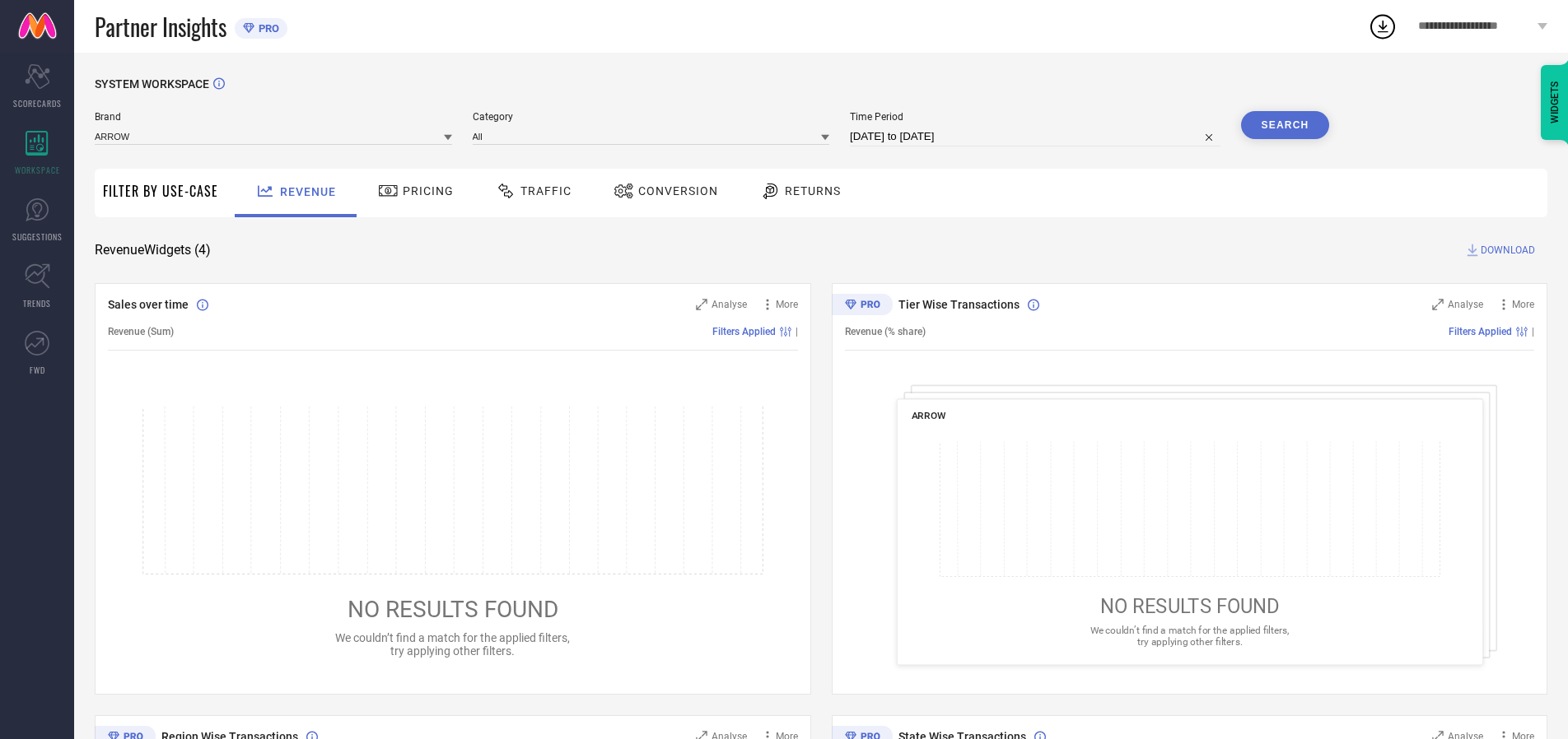
click at [529, 191] on span "Traffic" at bounding box center [546, 191] width 51 height 13
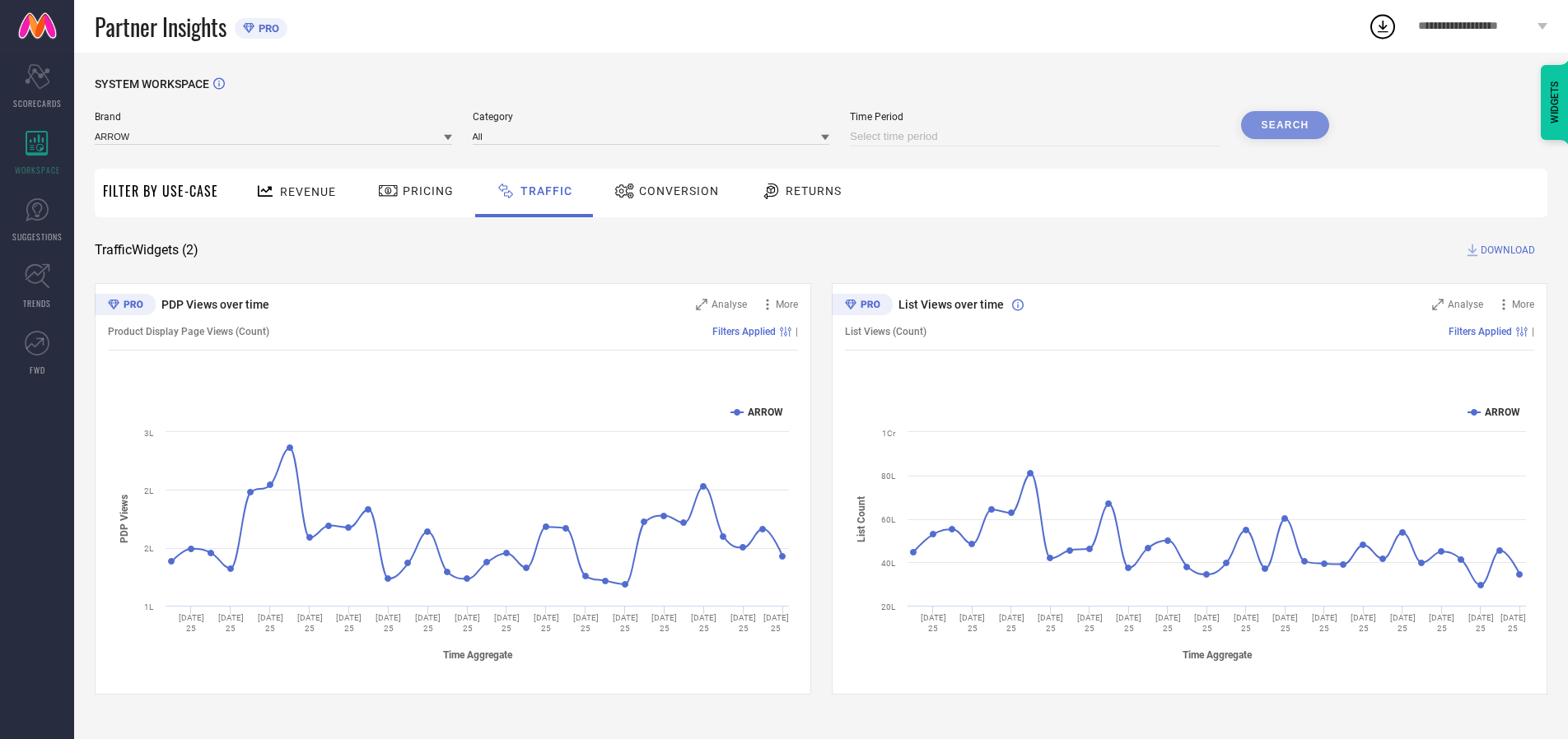
click at [1038, 137] on input at bounding box center [1036, 137] width 371 height 20
select select "7"
select select "2025"
select select "8"
select select "2025"
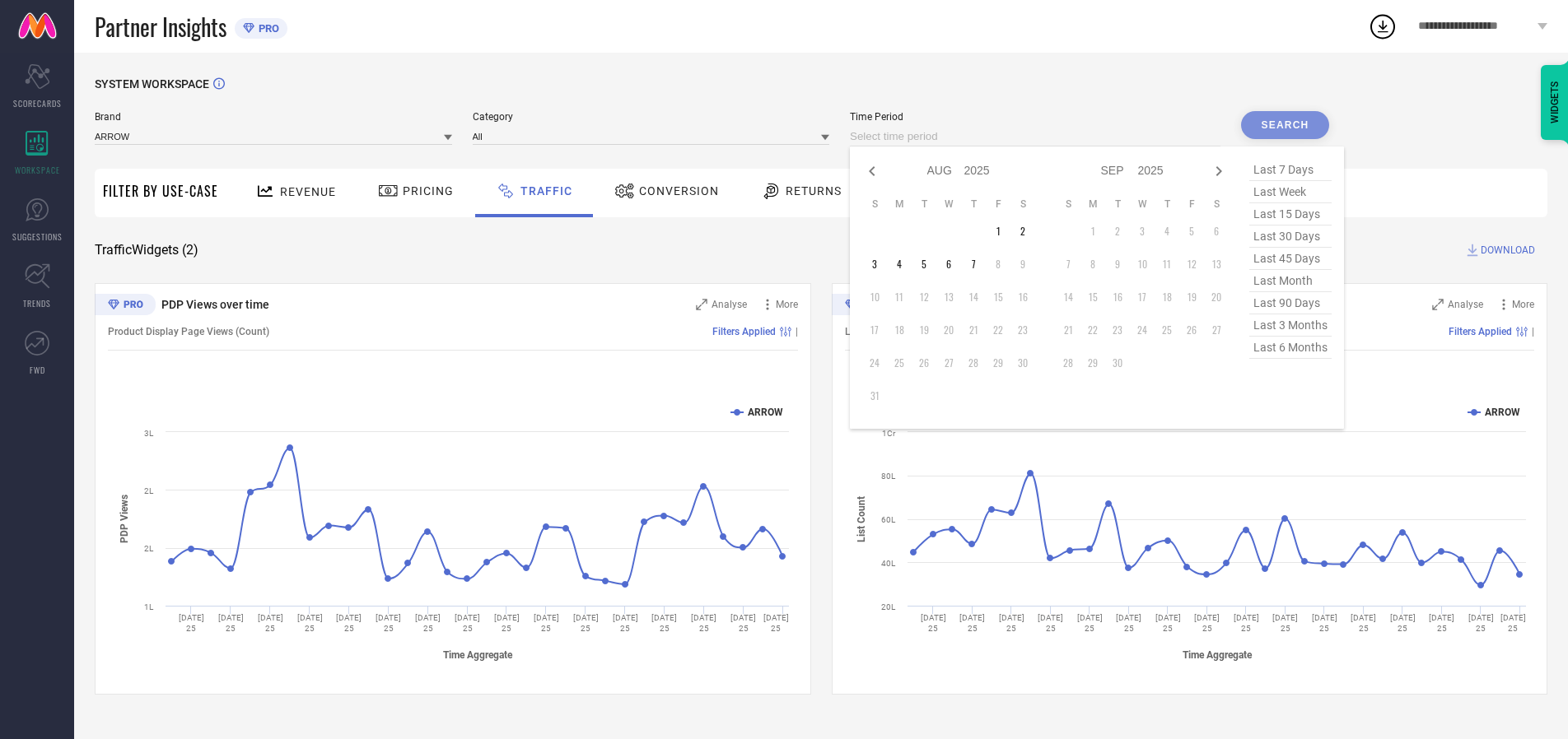
click at [954, 265] on td "6" at bounding box center [948, 265] width 24 height 24
type input "[DATE] to [DATE]"
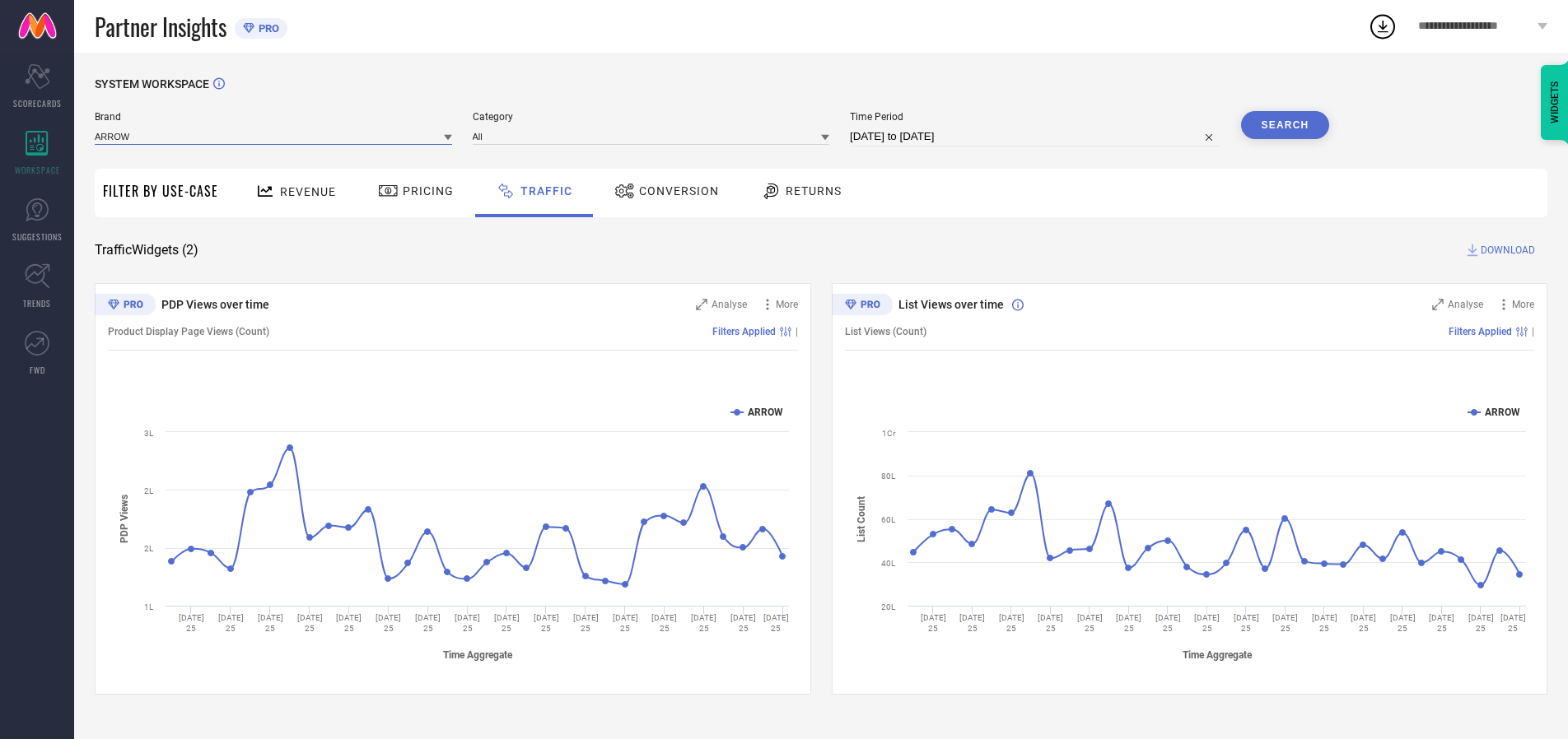
click at [274, 136] on input at bounding box center [274, 137] width 358 height 17
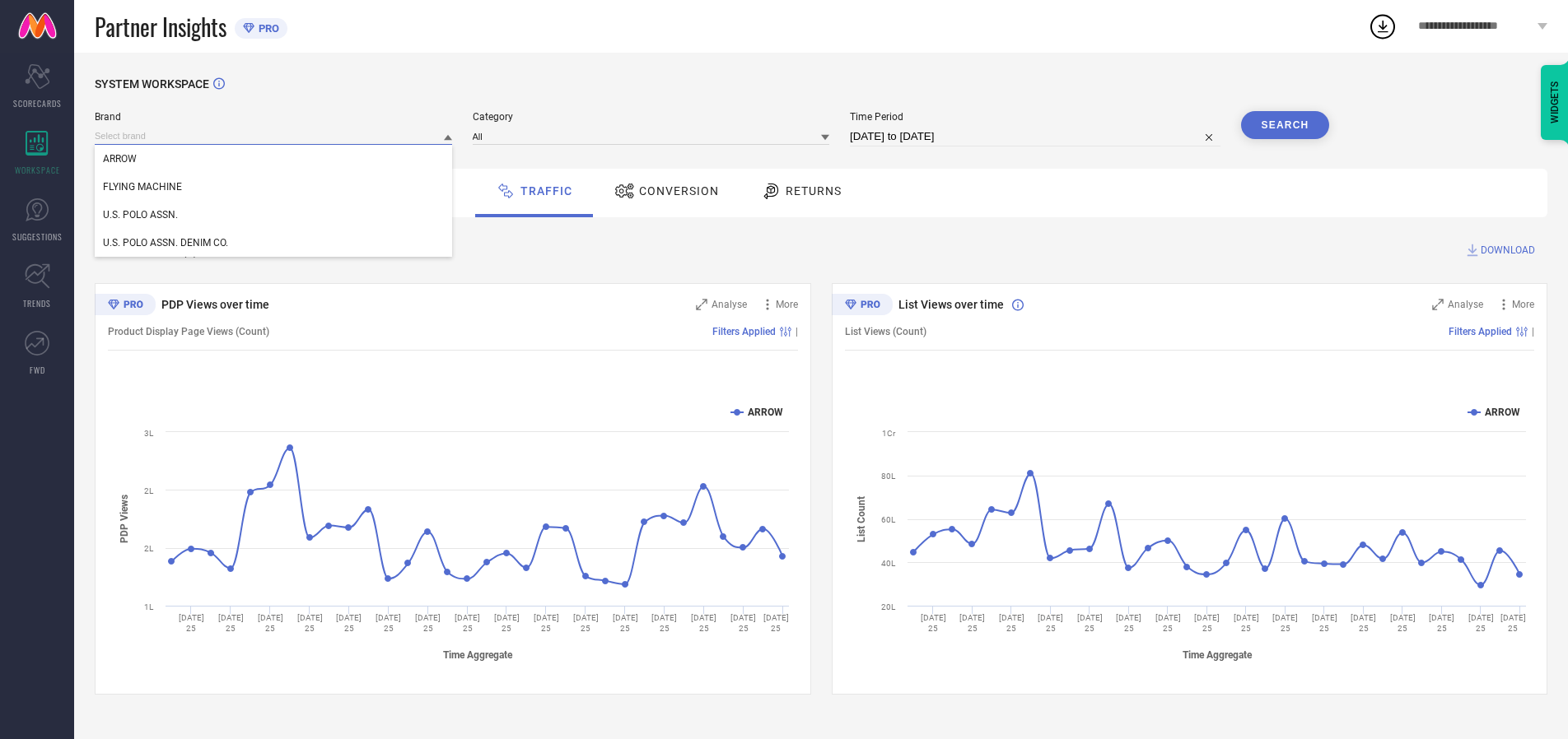
click at [274, 136] on input at bounding box center [274, 137] width 358 height 17
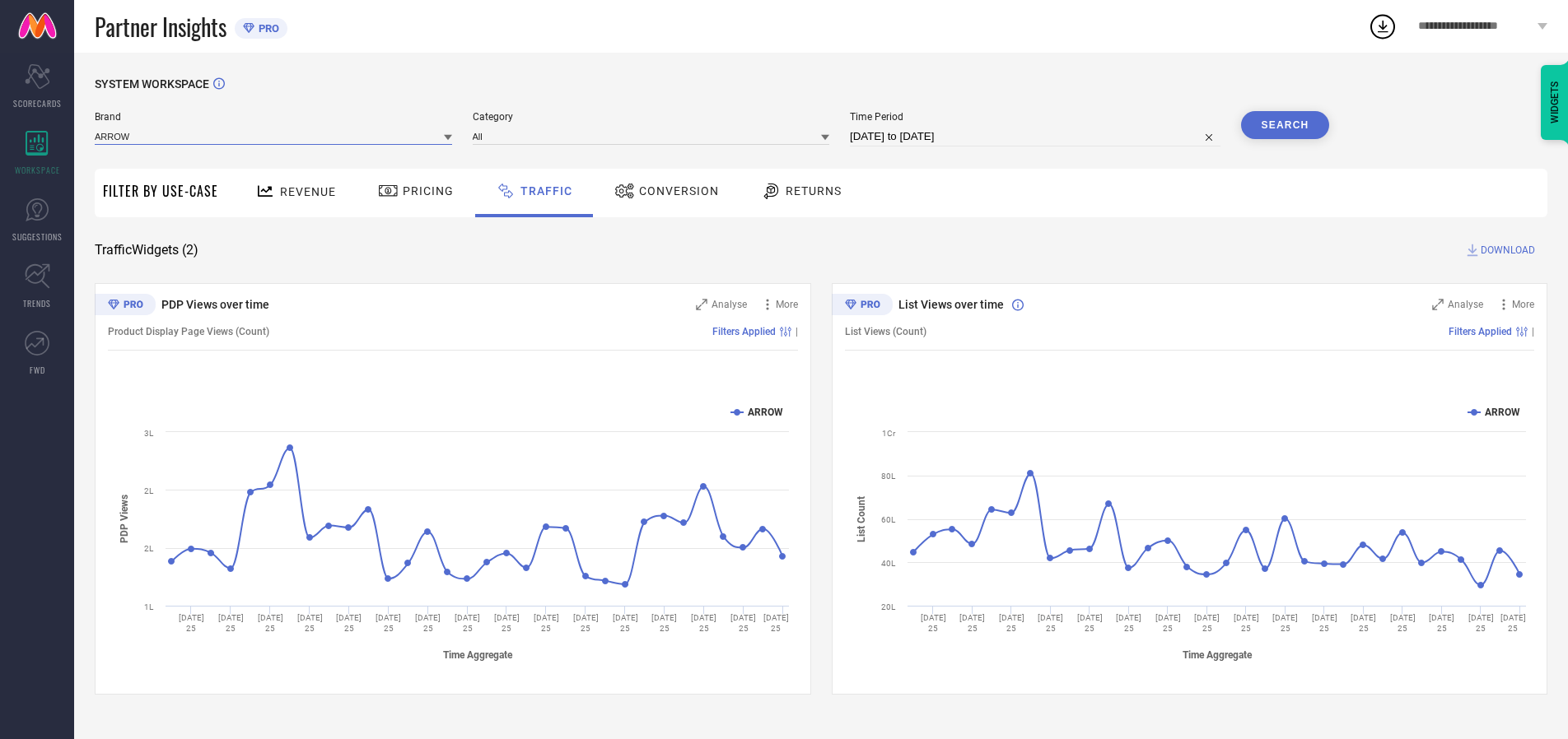
click at [274, 136] on input at bounding box center [274, 137] width 358 height 17
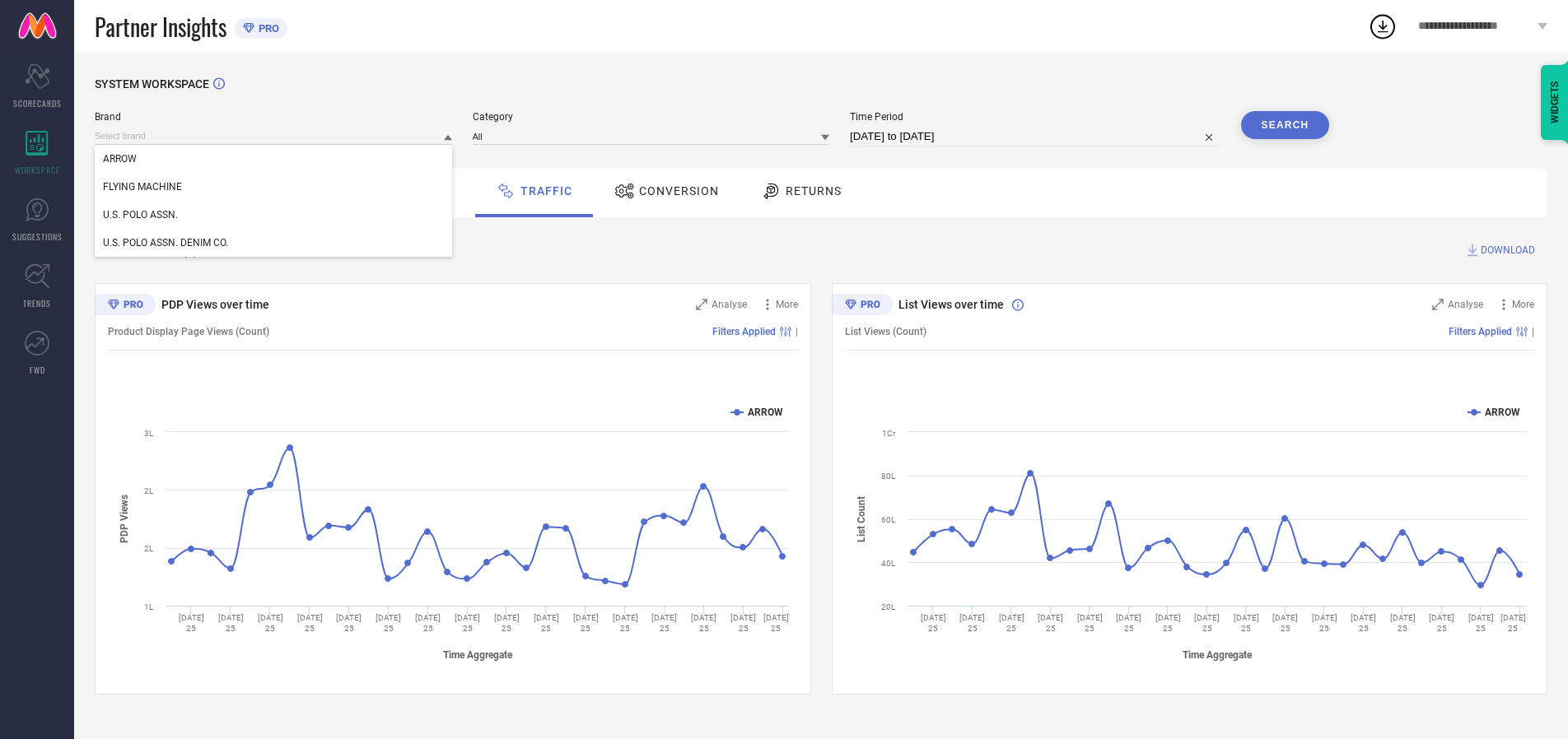
click at [274, 215] on div "U.S. POLO ASSN." at bounding box center [274, 215] width 358 height 28
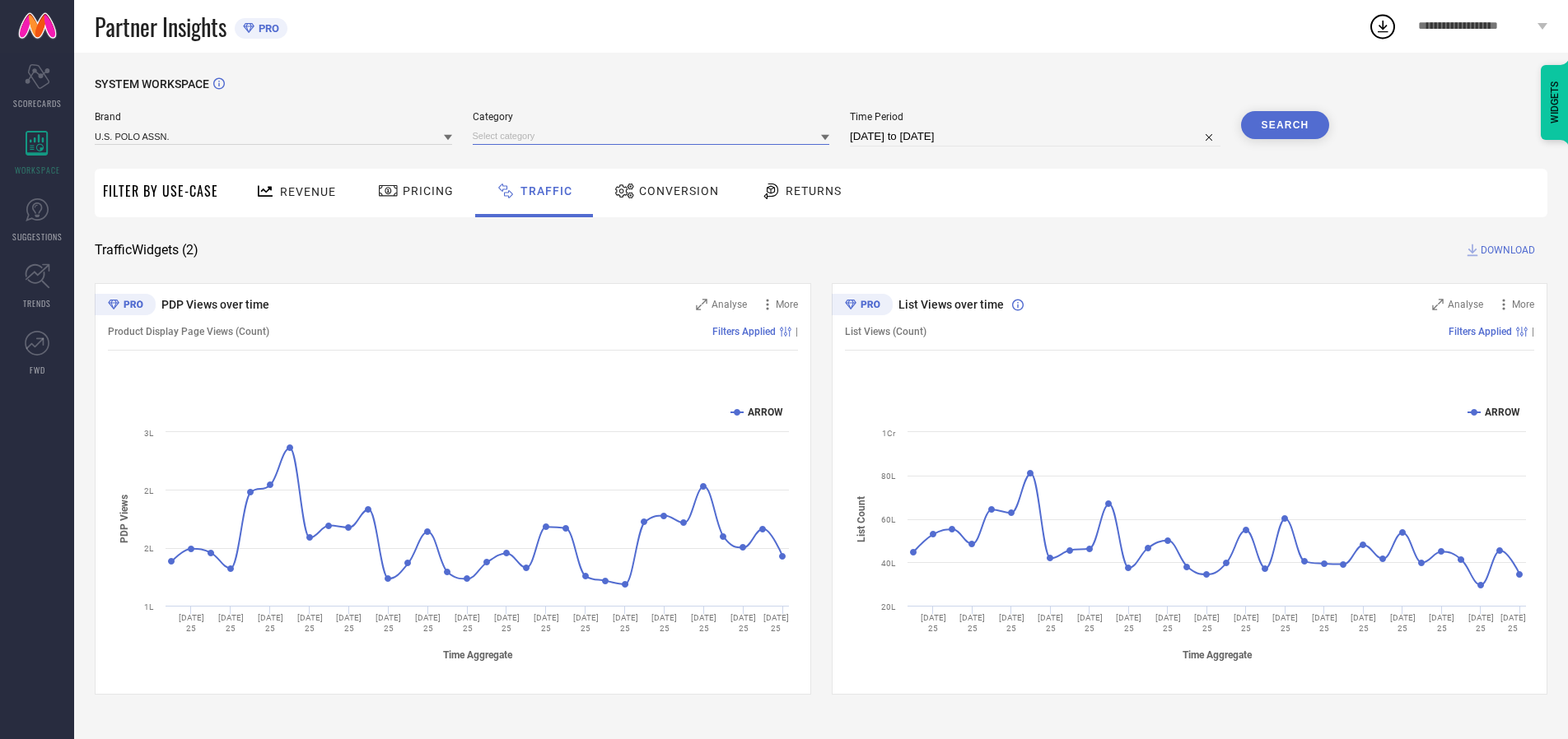
click at [655, 136] on input at bounding box center [652, 137] width 358 height 17
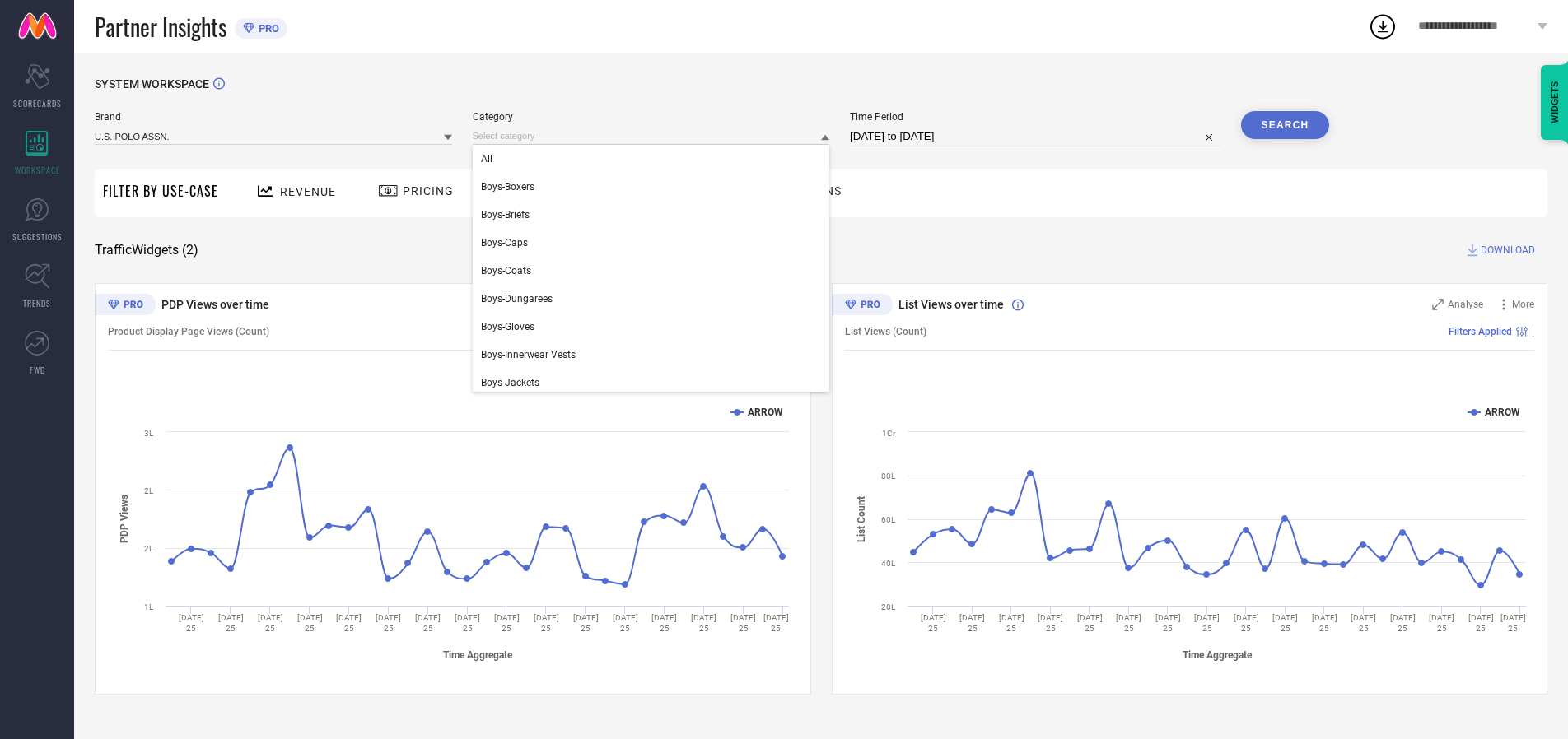
click at [655, 159] on div "All" at bounding box center [652, 159] width 358 height 28
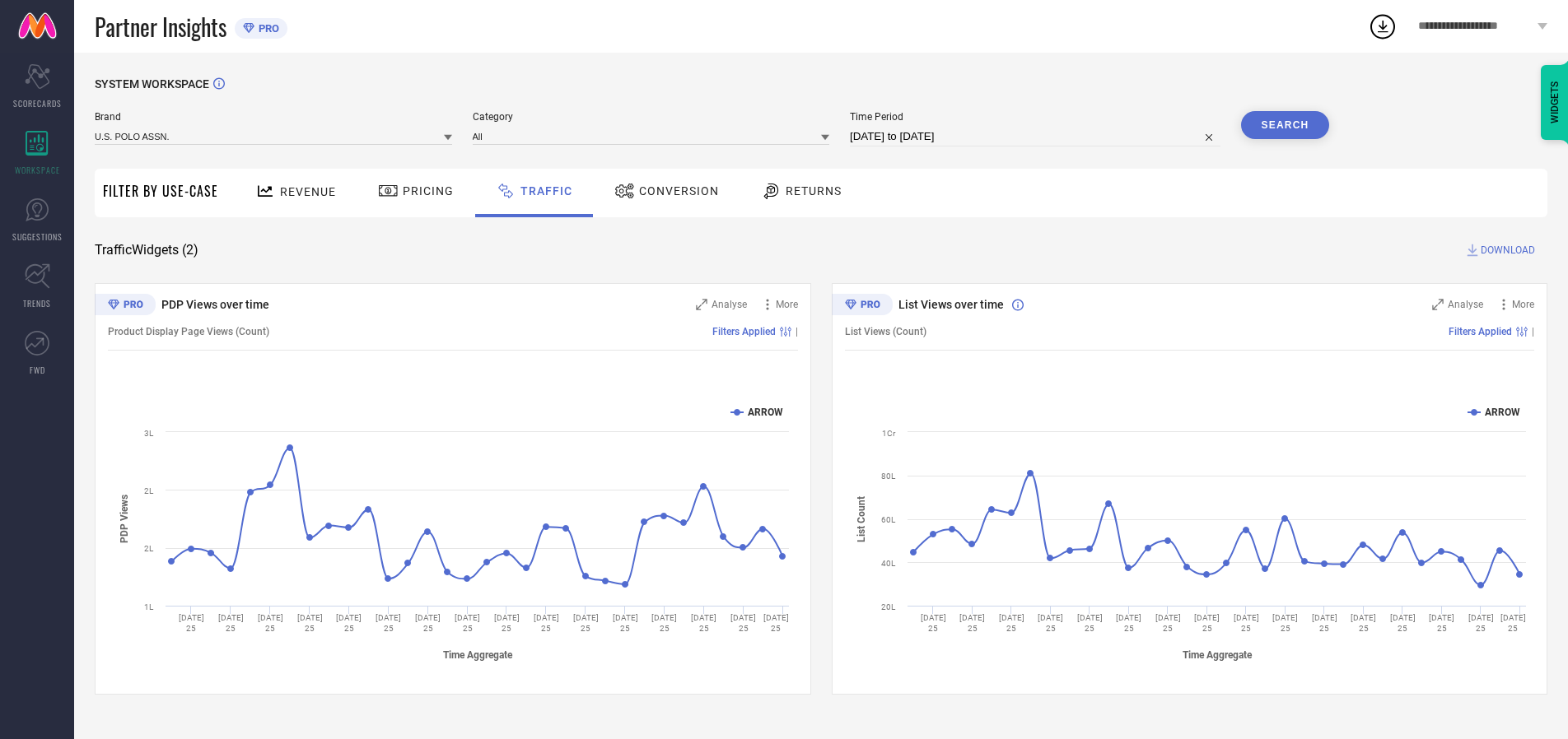
click at [1285, 125] on button "Search" at bounding box center [1285, 125] width 89 height 28
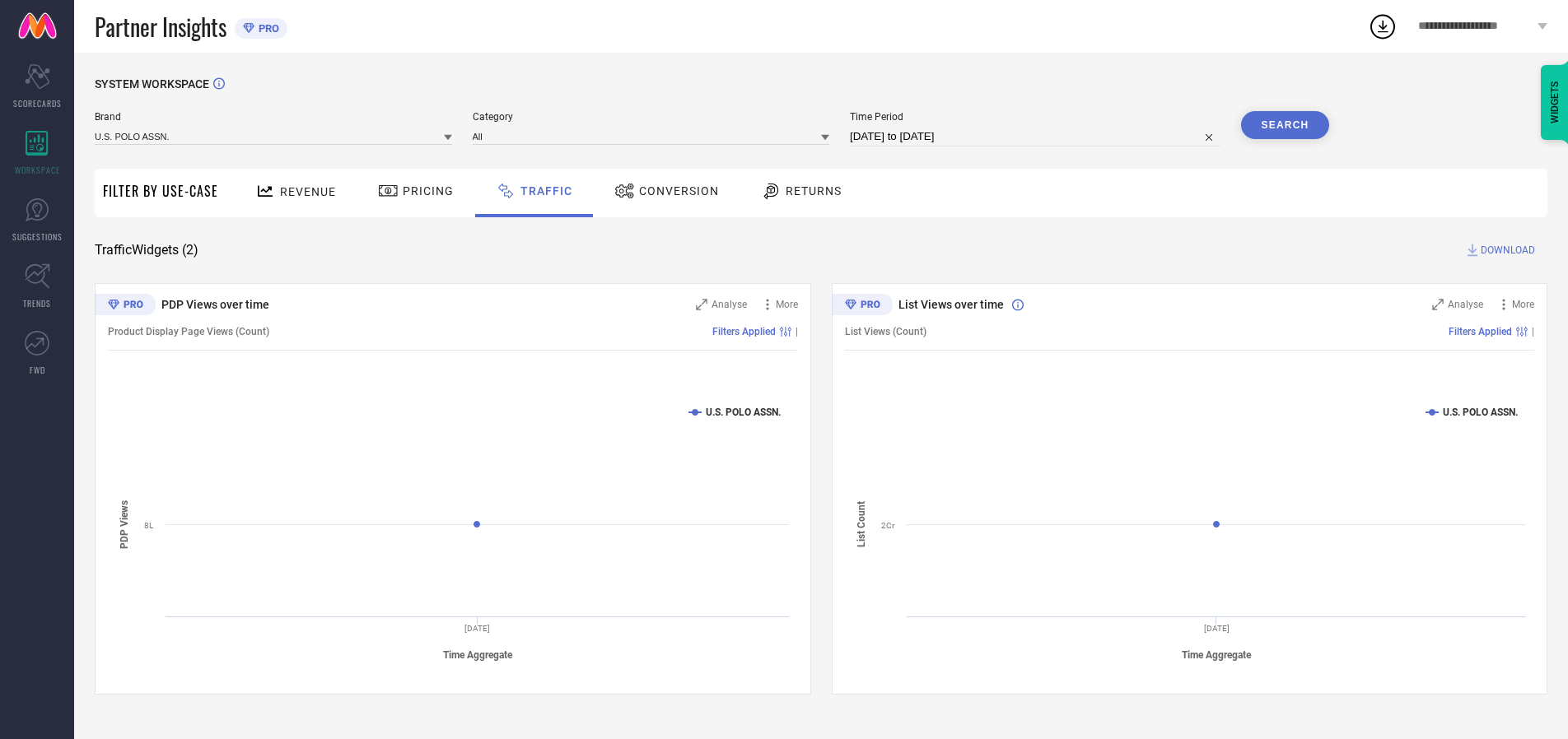
click at [1506, 250] on span "DOWNLOAD" at bounding box center [1508, 249] width 55 height 16
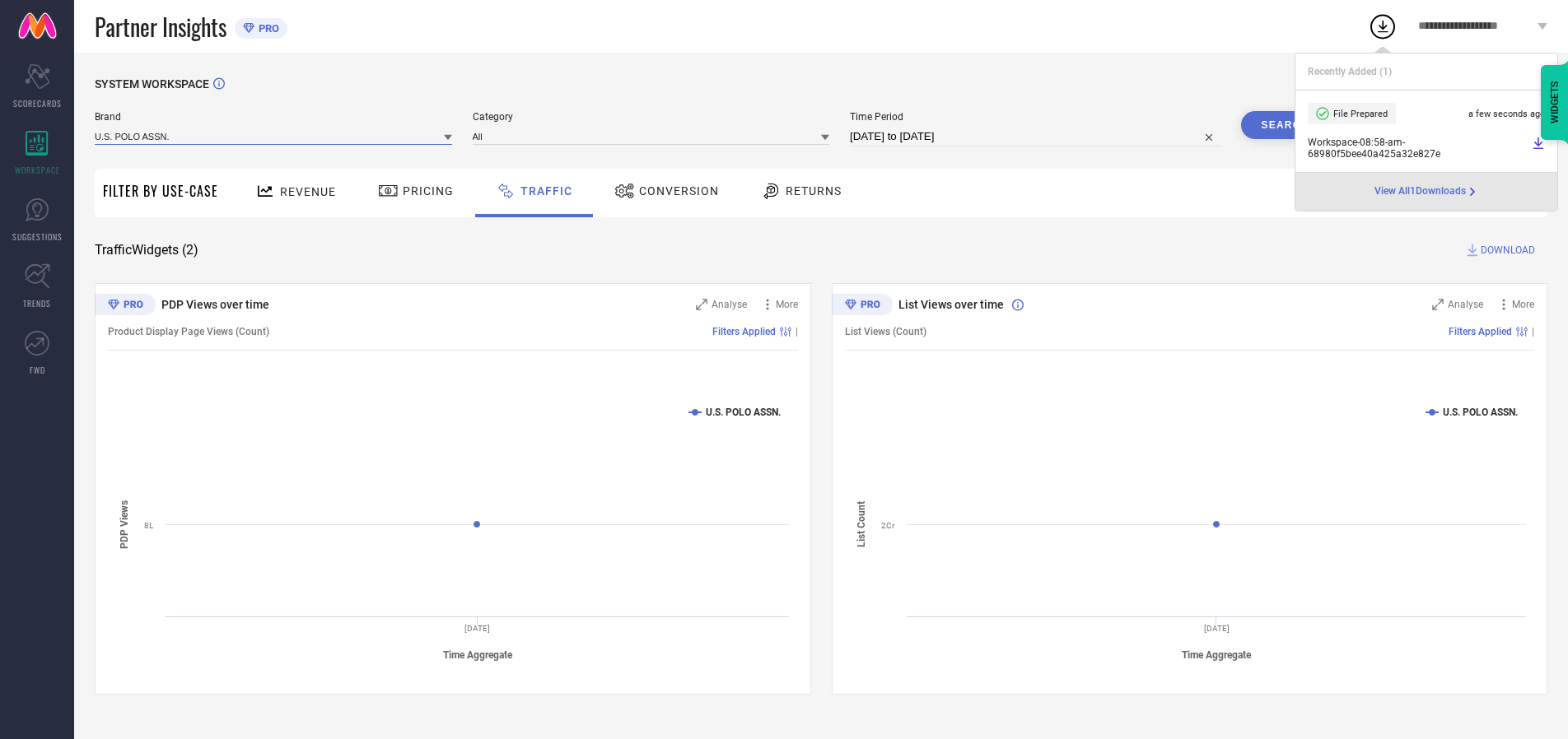
click at [274, 136] on input at bounding box center [274, 137] width 358 height 17
